Goal: Find specific page/section: Find specific page/section

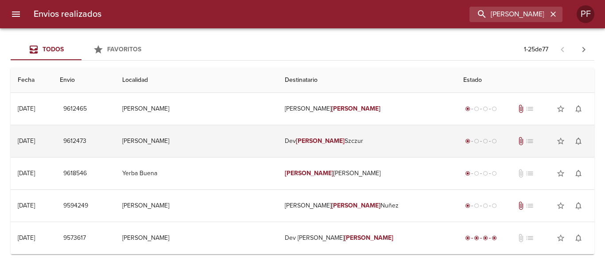
click at [296, 138] on em "[PERSON_NAME]" at bounding box center [320, 141] width 49 height 8
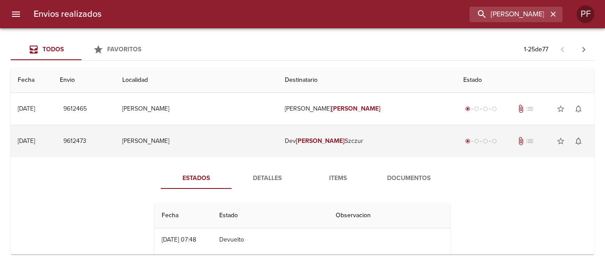
click at [296, 138] on em "[PERSON_NAME]" at bounding box center [320, 141] width 49 height 8
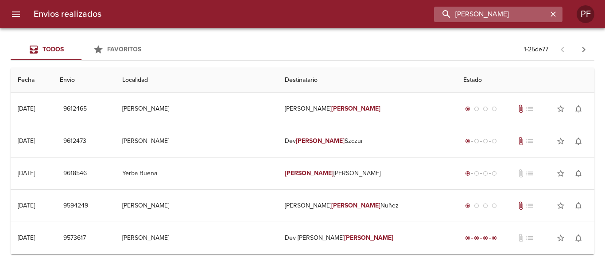
click at [512, 15] on input "[PERSON_NAME]" at bounding box center [490, 14] width 113 height 15
paste input "[PERSON_NAME]"
type input "[PERSON_NAME]"
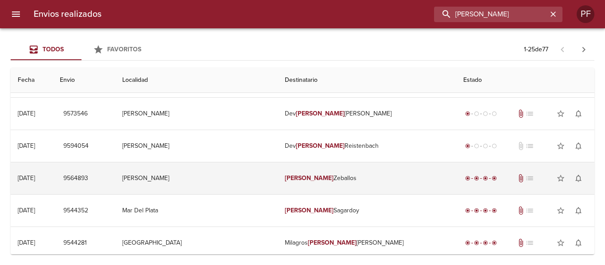
scroll to position [398, 0]
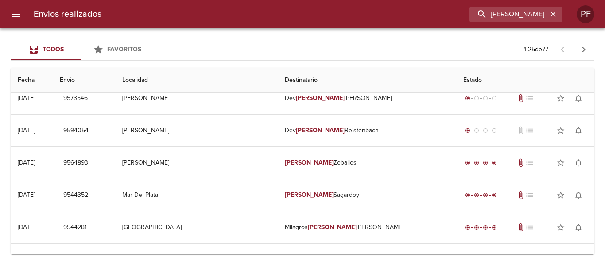
click at [510, 35] on div "Todos Favoritos 1 - 25 de 77 Fecha Envio Localidad Destinatario Estado [DATE] […" at bounding box center [302, 146] width 605 height 237
click at [513, 11] on input "[PERSON_NAME]" at bounding box center [490, 14] width 113 height 15
paste input "[PERSON_NAME]"
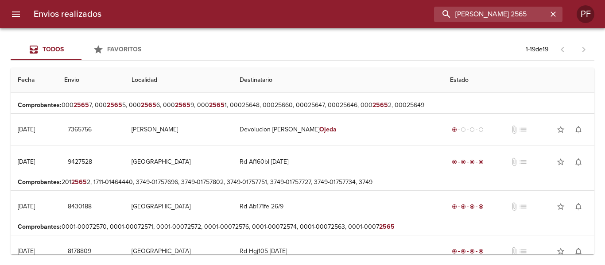
scroll to position [601, 0]
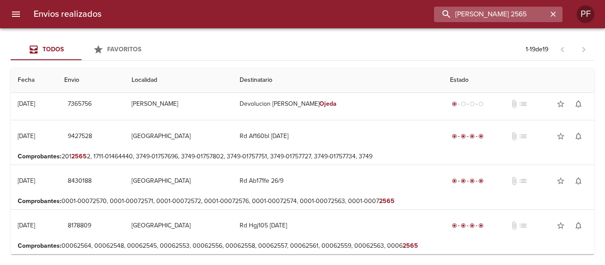
click at [529, 15] on input "[PERSON_NAME] 2565" at bounding box center [490, 14] width 113 height 15
paste input "128054072"
type input "128054072"
